Goal: Task Accomplishment & Management: Use online tool/utility

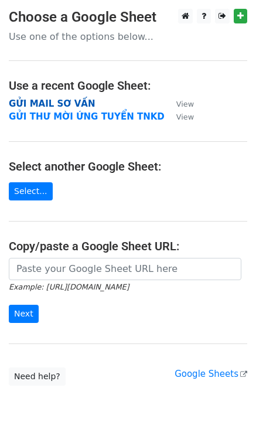
click at [66, 103] on strong "GỬI MAIL SƠ VẤN" at bounding box center [52, 103] width 86 height 11
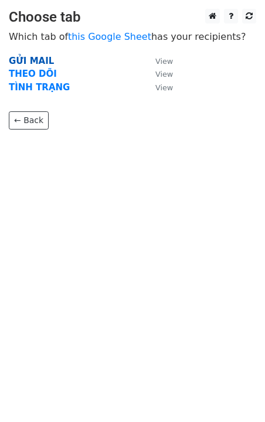
click at [27, 57] on strong "GỬI MAIL" at bounding box center [31, 61] width 45 height 11
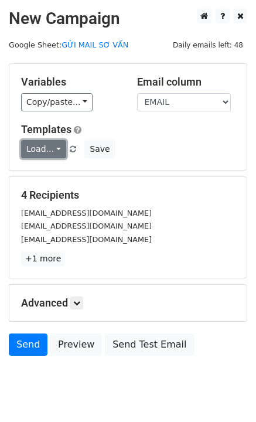
click at [45, 155] on link "Load..." at bounding box center [43, 149] width 45 height 18
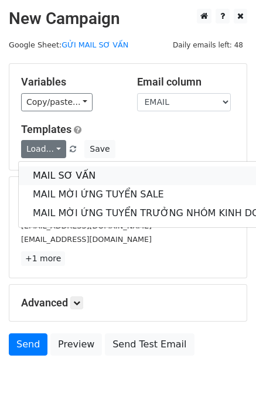
click at [59, 175] on link "MAIL SƠ VẤN" at bounding box center [156, 175] width 275 height 19
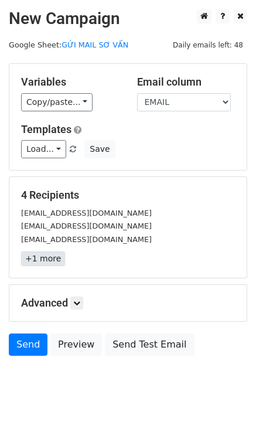
click at [46, 260] on link "+1 more" at bounding box center [43, 258] width 44 height 15
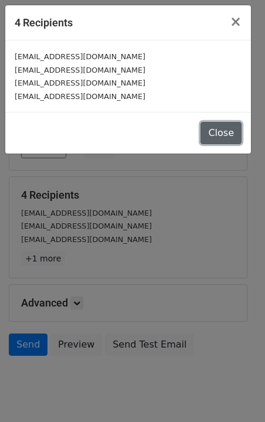
click at [229, 131] on button "Close" at bounding box center [220, 133] width 41 height 22
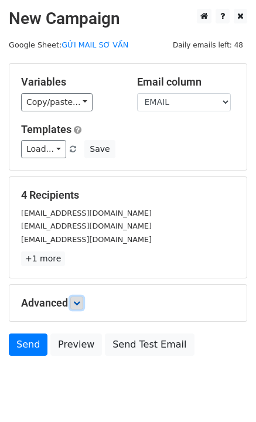
click at [78, 304] on icon at bounding box center [76, 302] width 7 height 7
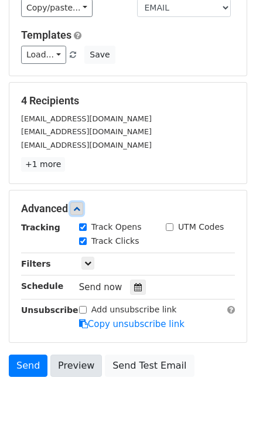
scroll to position [148, 0]
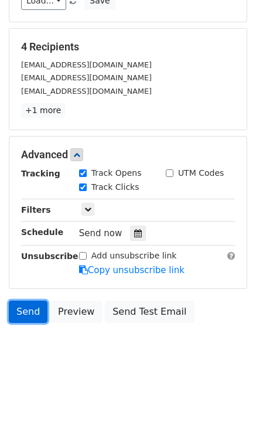
click at [23, 320] on link "Send" at bounding box center [28, 312] width 39 height 22
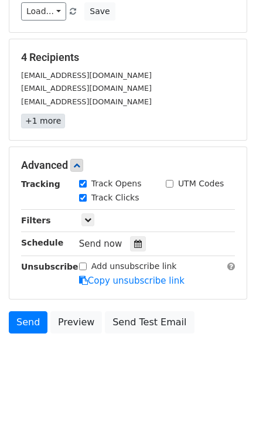
scroll to position [0, 0]
